Goal: Transaction & Acquisition: Purchase product/service

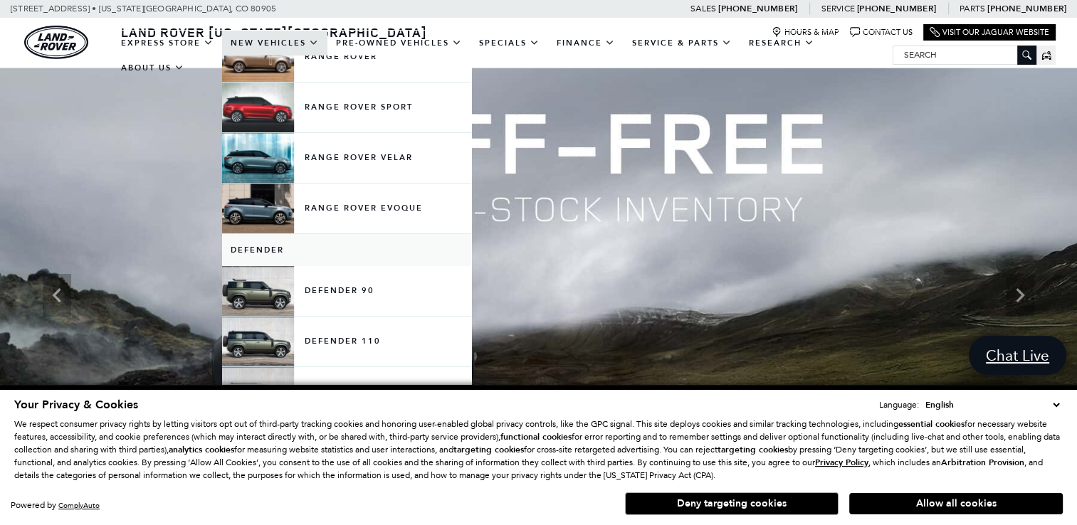
scroll to position [225, 0]
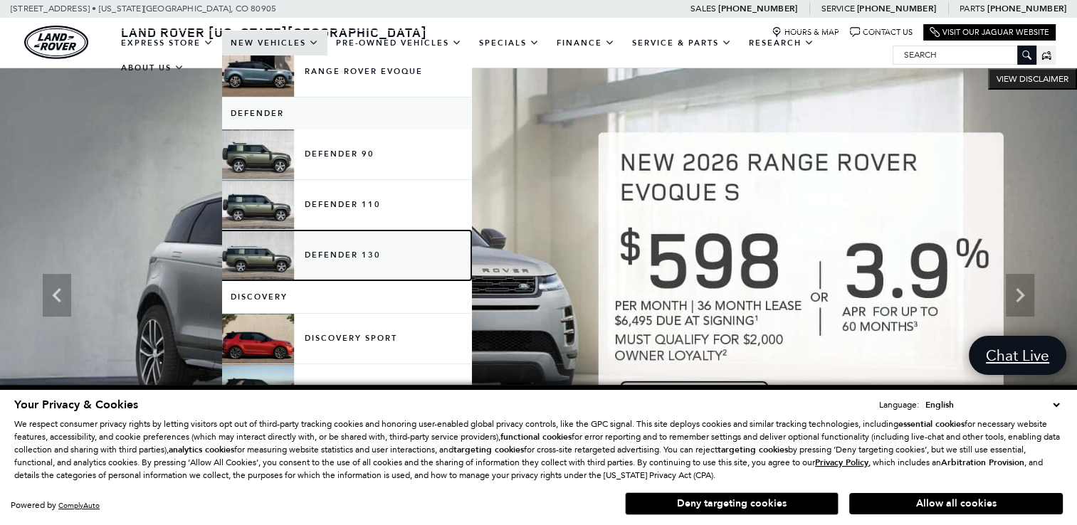
click at [338, 259] on link "Defender 130" at bounding box center [346, 256] width 249 height 50
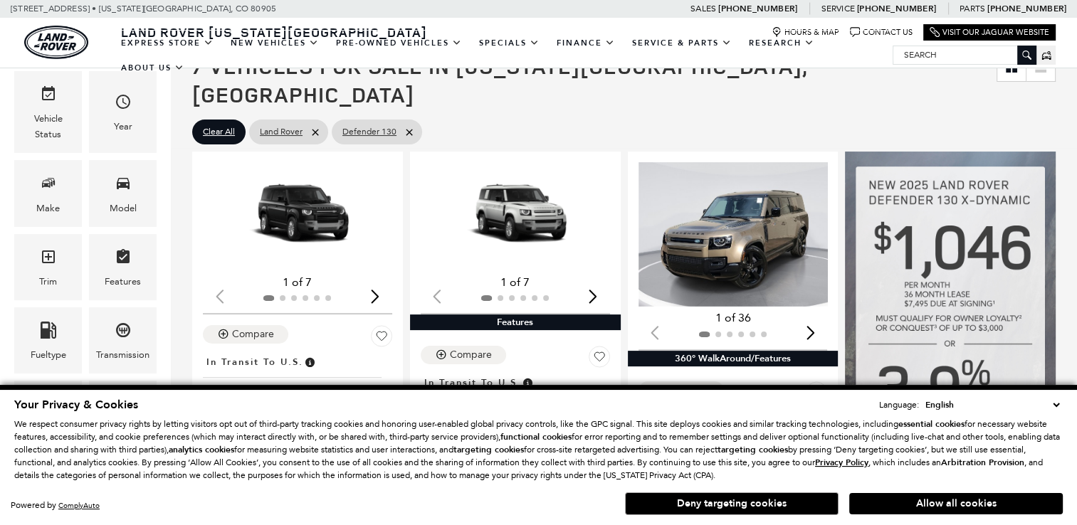
scroll to position [205, 0]
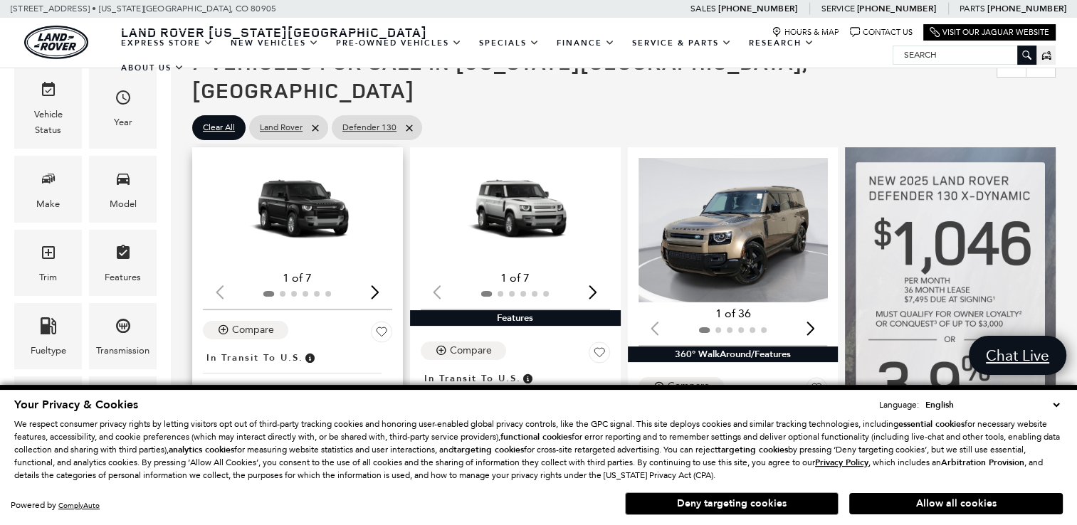
click at [345, 207] on img "1 / 2" at bounding box center [299, 212] width 192 height 108
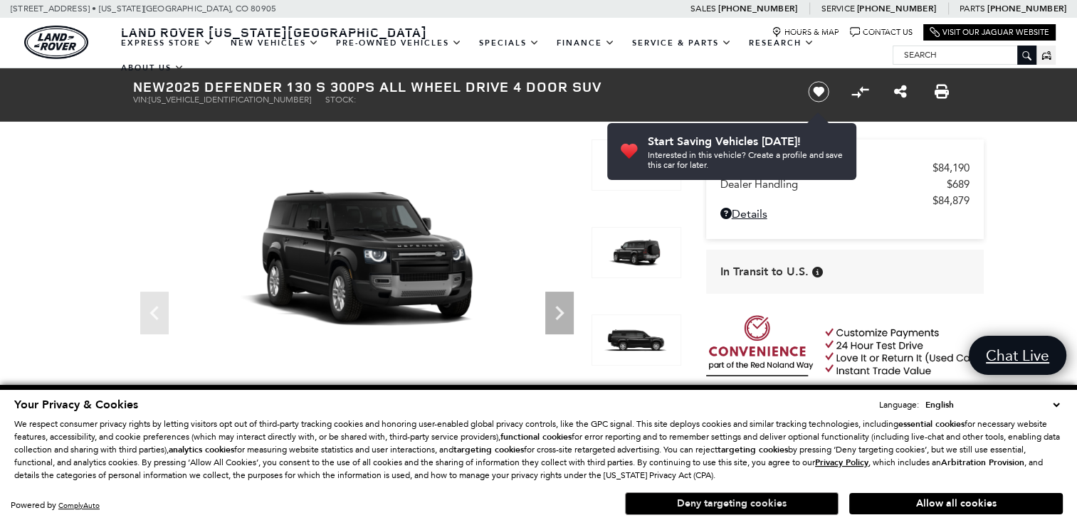
click at [734, 510] on button "Deny targeting cookies" at bounding box center [732, 504] width 214 height 23
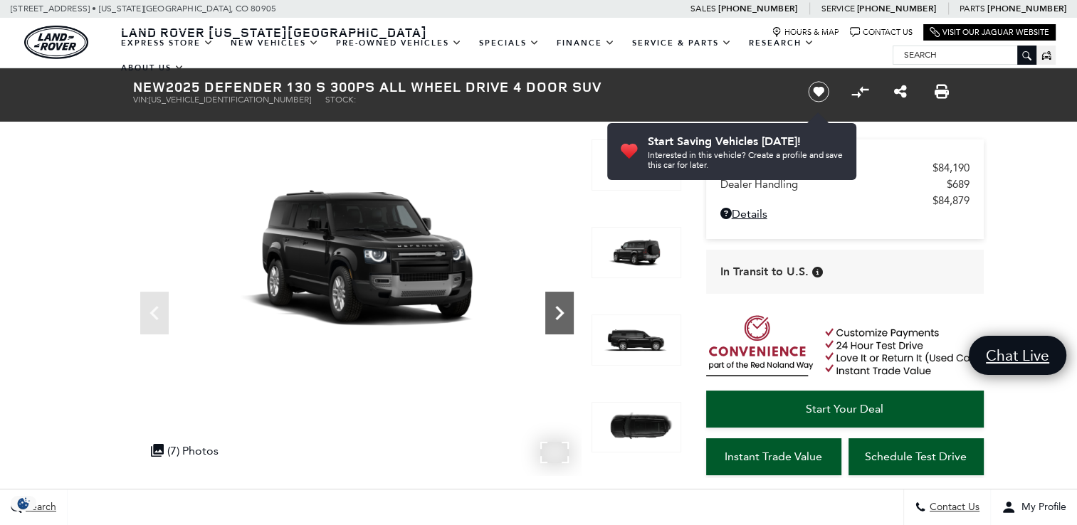
click at [560, 318] on icon "Next" at bounding box center [559, 313] width 28 height 28
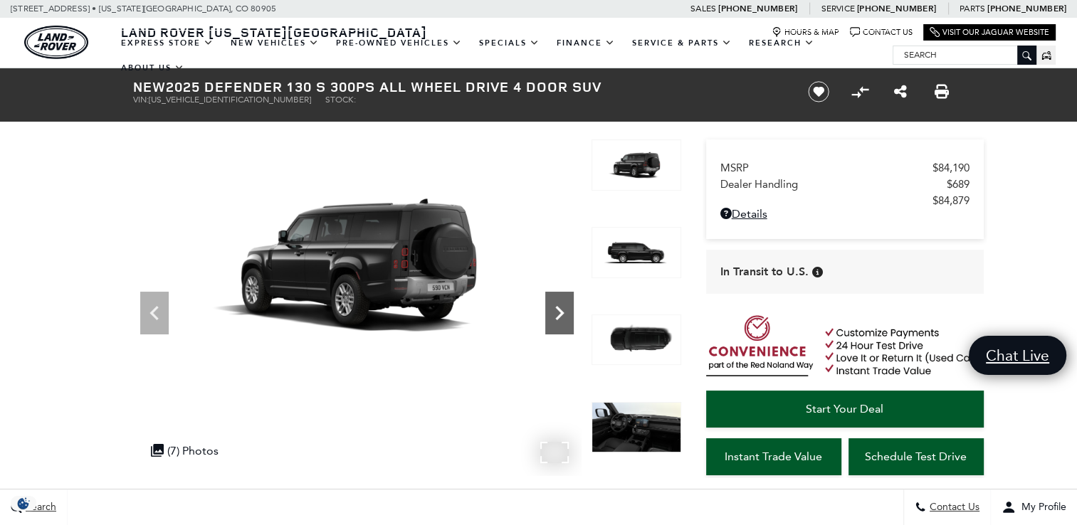
click at [560, 318] on icon "Next" at bounding box center [559, 313] width 28 height 28
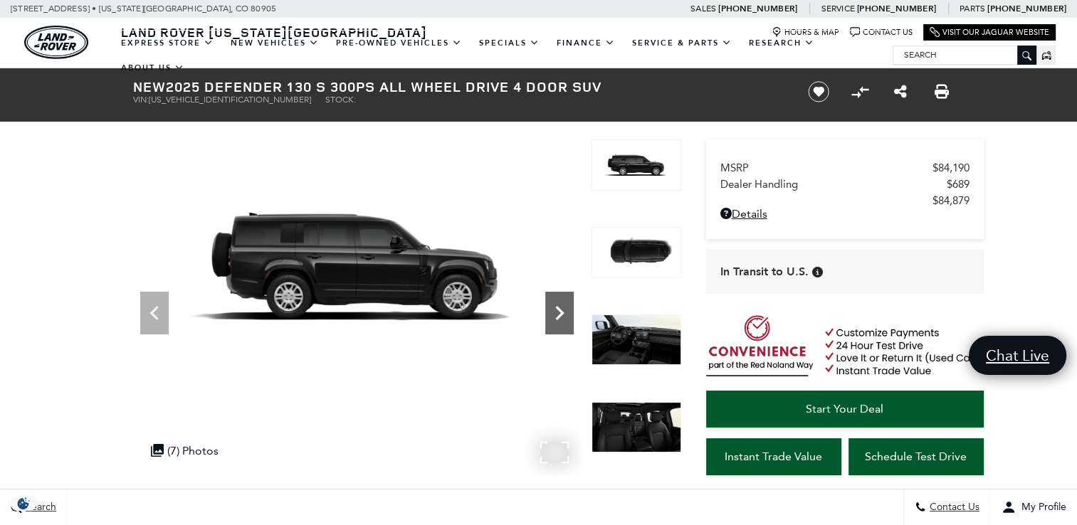
click at [560, 318] on icon "Next" at bounding box center [559, 313] width 28 height 28
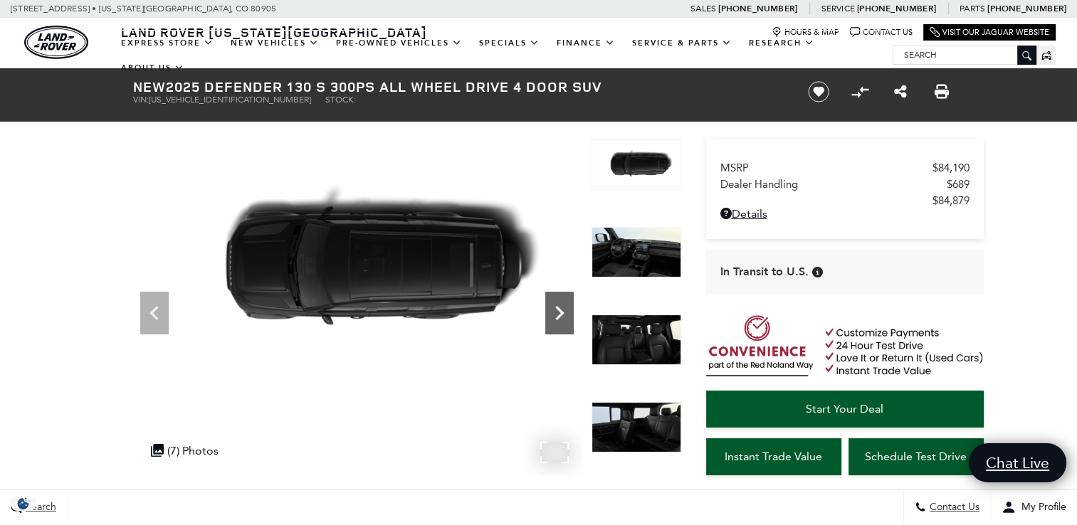
click at [560, 318] on icon "Next" at bounding box center [559, 313] width 28 height 28
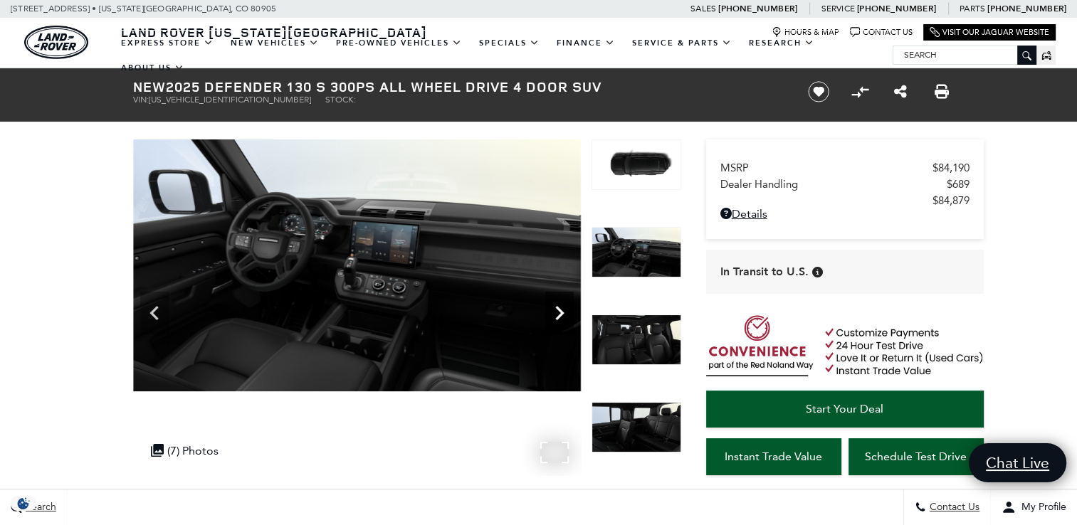
click at [560, 318] on icon "Next" at bounding box center [559, 313] width 28 height 28
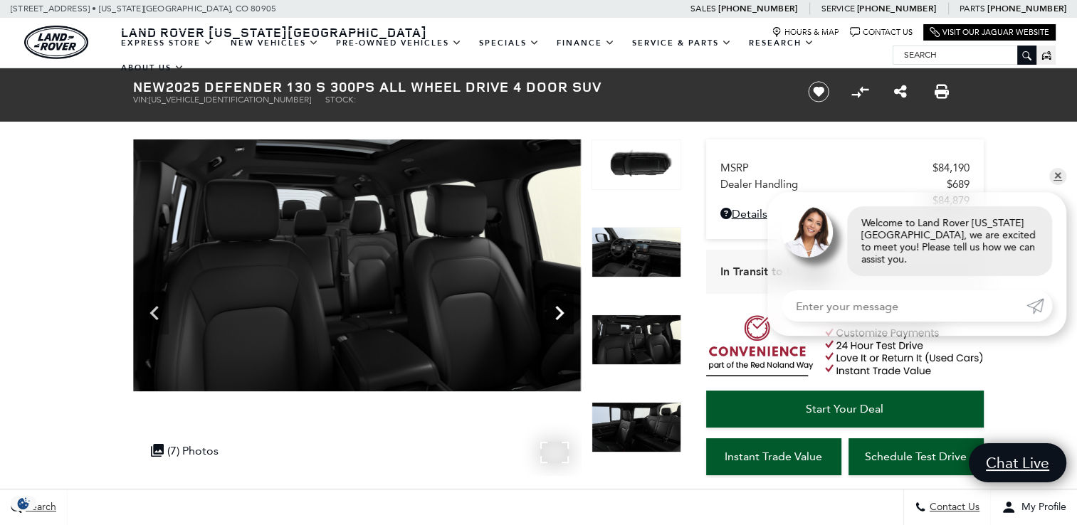
click at [560, 318] on icon "Next" at bounding box center [559, 313] width 28 height 28
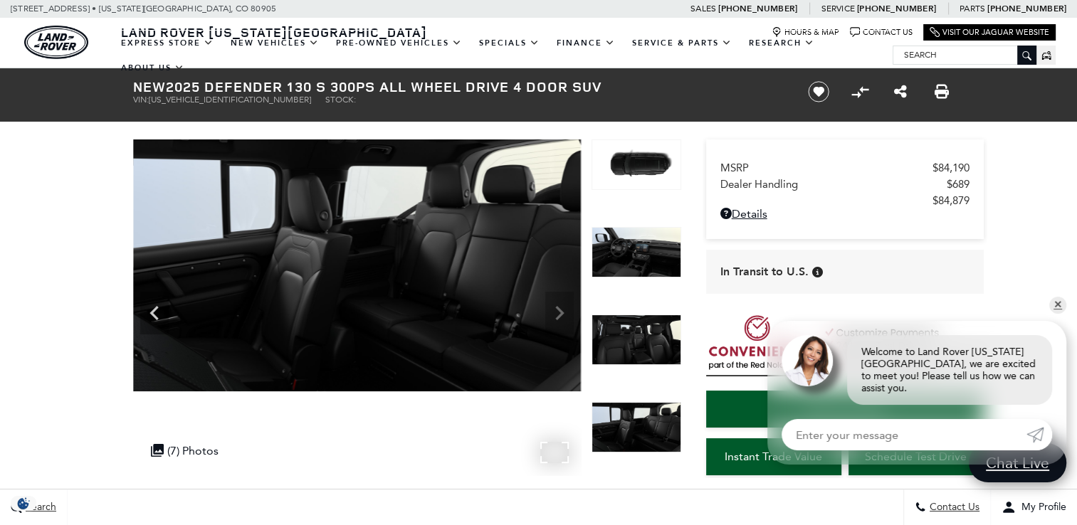
click at [560, 318] on img at bounding box center [357, 266] width 448 height 252
